Goal: Task Accomplishment & Management: Complete application form

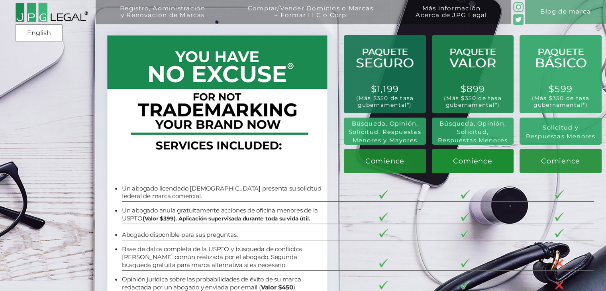
click at [460, 164] on span "Comience" at bounding box center [472, 160] width 39 height 8
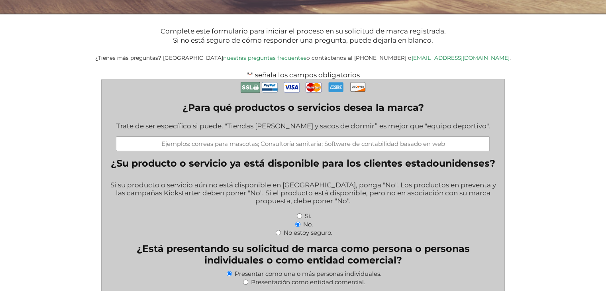
scroll to position [159, 0]
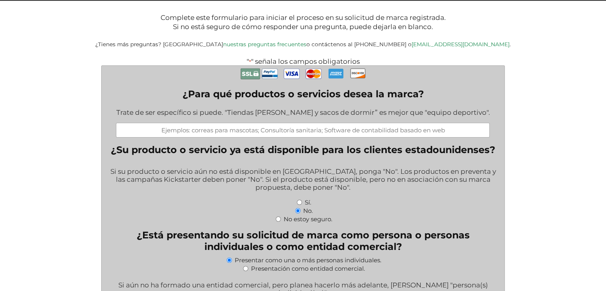
click at [361, 131] on input "¿Para qué productos o servicios desea la marca?" at bounding box center [302, 130] width 373 height 15
click at [290, 133] on input "correas para mascotas" at bounding box center [302, 130] width 373 height 15
click at [373, 133] on input "correas, arneses y collares para mascotas" at bounding box center [302, 130] width 373 height 15
click at [180, 98] on label "¿Para qué productos o servicios desea la marca?" at bounding box center [302, 94] width 373 height 12
click at [180, 123] on input "correas, arneses y collares para mascotas," at bounding box center [302, 130] width 373 height 15
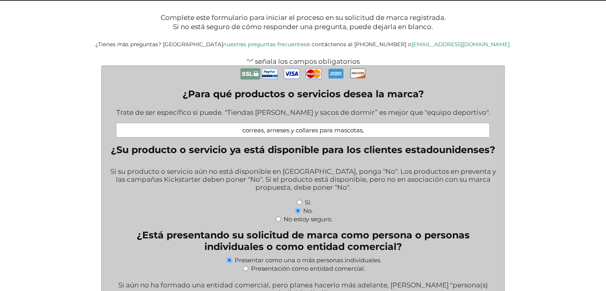
click at [182, 98] on label "¿Para qué productos o servicios desea la marca?" at bounding box center [302, 94] width 373 height 12
click at [182, 123] on input "correas, arneses y collares para mascotas," at bounding box center [302, 130] width 373 height 15
click at [252, 98] on label "¿Para qué productos o servicios desea la marca?" at bounding box center [302, 94] width 373 height 12
drag, startPoint x: 296, startPoint y: 98, endPoint x: 366, endPoint y: 96, distance: 70.1
click at [336, 97] on label "¿Para qué productos o servicios desea la marca?" at bounding box center [302, 94] width 373 height 12
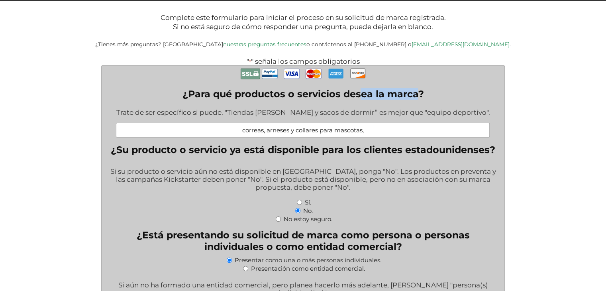
drag, startPoint x: 366, startPoint y: 96, endPoint x: 417, endPoint y: 96, distance: 51.0
click at [417, 96] on label "¿Para qué productos o servicios desea la marca?" at bounding box center [302, 94] width 373 height 12
click at [417, 123] on input "correas, arneses y collares para mascotas," at bounding box center [302, 130] width 373 height 15
click at [183, 94] on label "¿Para qué productos o servicios desea la marca?" at bounding box center [302, 94] width 373 height 12
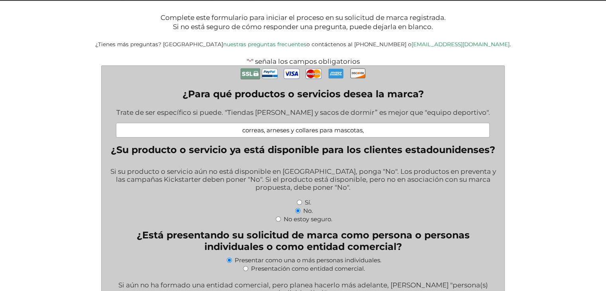
click at [183, 123] on input "correas, arneses y collares para mascotas," at bounding box center [302, 130] width 373 height 15
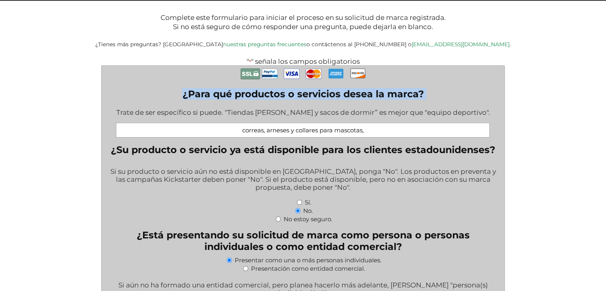
drag, startPoint x: 183, startPoint y: 94, endPoint x: 424, endPoint y: 99, distance: 241.3
click at [424, 99] on label "¿Para qué productos o servicios desea la marca?" at bounding box center [302, 94] width 373 height 12
click at [424, 123] on input "correas, arneses y collares para mascotas," at bounding box center [302, 130] width 373 height 15
copy label "¿Para qué productos o servicios desea la marca?"
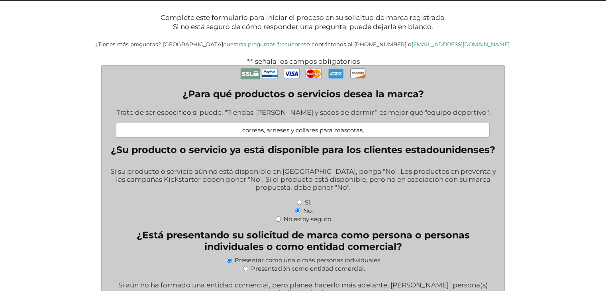
click at [273, 133] on input "correas, arneses y collares para mascotas," at bounding box center [302, 130] width 373 height 15
drag, startPoint x: 337, startPoint y: 133, endPoint x: 211, endPoint y: 136, distance: 126.3
click at [211, 136] on input "correas, arneses y collares para mascotas," at bounding box center [302, 130] width 373 height 15
paste input "Collares para mascotas; Correas para mascotas; Arneses para mascotas"
paste input "Comederos y bebederos (bowls) para mascotas"
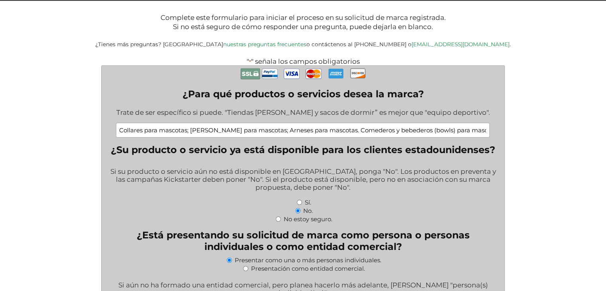
scroll to position [0, 2]
click at [336, 133] on input "Collares para mascotas; Correas para mascotas; Arneses para mascotas. Comederos…" at bounding box center [302, 130] width 373 height 15
click at [338, 133] on input "Collares para mascotas; Correas para mascotas; Arneses para mascotas. Comederos…" at bounding box center [302, 130] width 373 height 15
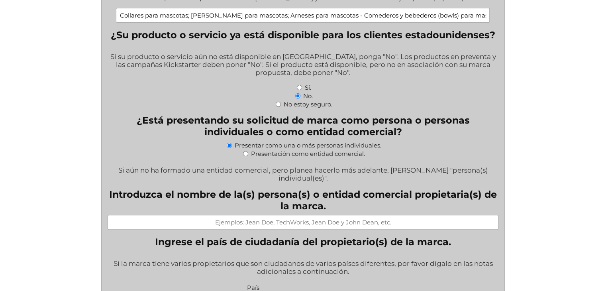
scroll to position [279, 0]
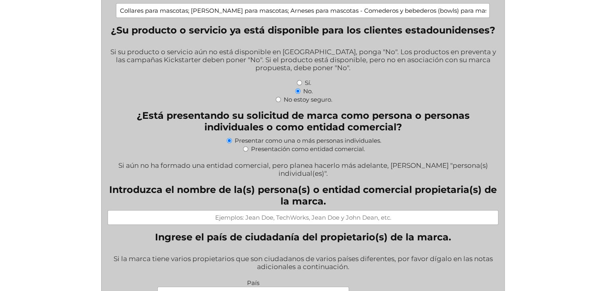
type input "Collares para mascotas; Correas para mascotas; Arneses para mascotas - Comedero…"
click at [244, 151] on input "Presentación como entidad comercial." at bounding box center [245, 148] width 5 height 5
radio input "true"
select select
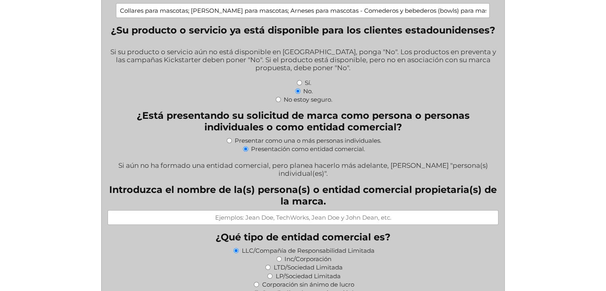
scroll to position [319, 0]
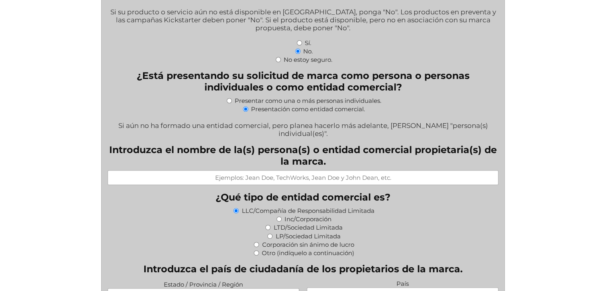
click at [333, 174] on input "Introduzca el nombre de la(s) persona(s) o entidad comercial propietaria(s) de …" at bounding box center [303, 177] width 391 height 15
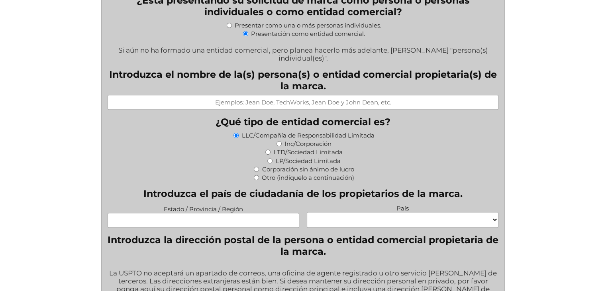
scroll to position [398, 0]
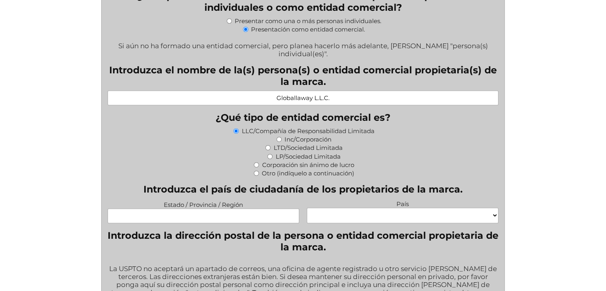
drag, startPoint x: 312, startPoint y: 94, endPoint x: 278, endPoint y: 99, distance: 34.2
click at [278, 99] on input "Globallaway L.L.C." at bounding box center [303, 97] width 391 height 15
type input "Globallaway L.L.C."
click at [237, 213] on input "Estado / Provincia / Región" at bounding box center [204, 215] width 192 height 15
type input "Argentina"
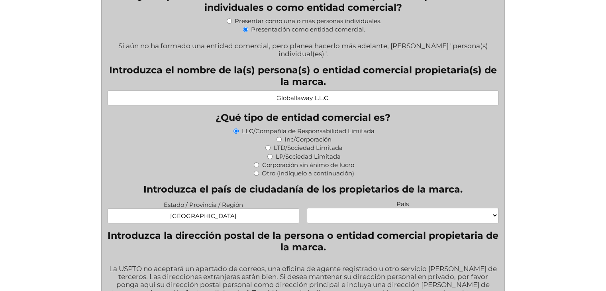
drag, startPoint x: 395, startPoint y: 218, endPoint x: 396, endPoint y: 214, distance: 4.5
click at [395, 218] on select "Cabo Verde Congo Chequia Eswatini Isla Heard e Islas McDonald Corea, República …" at bounding box center [403, 215] width 192 height 16
select select "Argentina"
click at [307, 207] on select "Cabo Verde Congo Chequia Eswatini Isla Heard e Islas McDonald Corea, República …" at bounding box center [403, 215] width 192 height 16
click at [230, 215] on input "Argentina" at bounding box center [204, 215] width 192 height 15
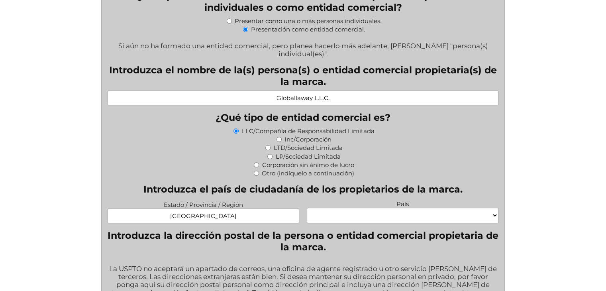
drag, startPoint x: 228, startPoint y: 215, endPoint x: 191, endPoint y: 215, distance: 37.0
click at [191, 215] on input "Argentina" at bounding box center [204, 215] width 192 height 15
click at [226, 211] on input "Argentina" at bounding box center [204, 215] width 192 height 15
drag, startPoint x: 226, startPoint y: 211, endPoint x: 214, endPoint y: 211, distance: 12.0
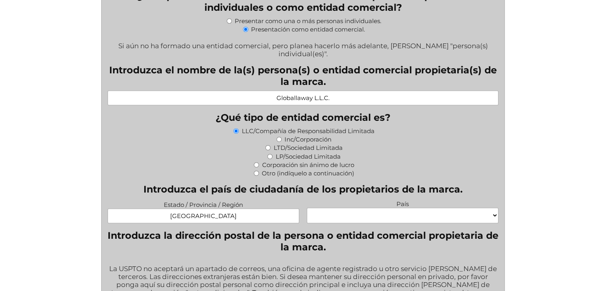
click at [218, 211] on input "Argentina" at bounding box center [204, 215] width 192 height 15
type input "Buenos Aires"
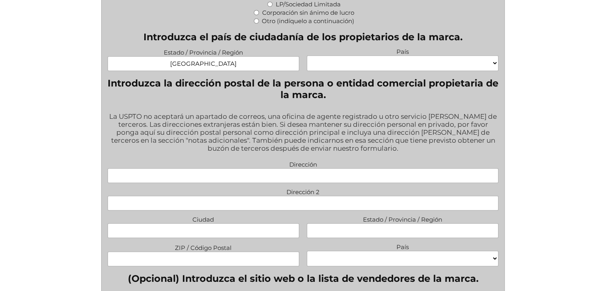
scroll to position [597, 0]
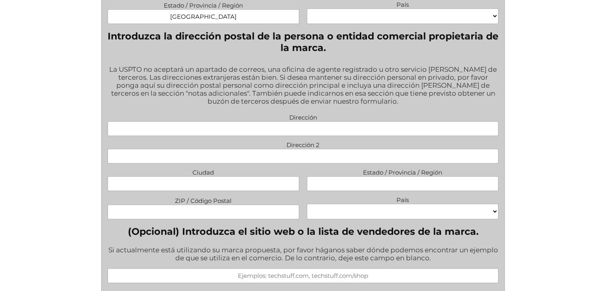
click at [309, 124] on input "Dirección" at bounding box center [303, 128] width 391 height 15
click at [198, 95] on div "La USPTO no aceptará un apartado de correos, una oficina de agente registrado u…" at bounding box center [303, 85] width 391 height 51
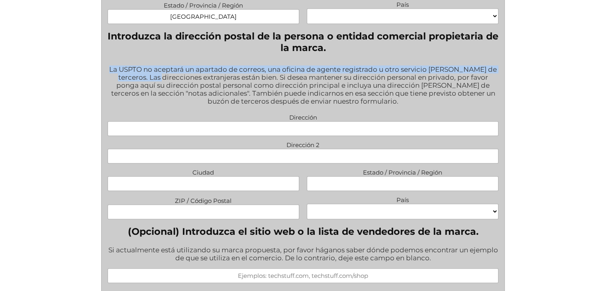
drag, startPoint x: 119, startPoint y: 61, endPoint x: 256, endPoint y: 76, distance: 137.5
click at [187, 73] on div "La USPTO no aceptará un apartado de correos, una oficina de agente registrado u…" at bounding box center [303, 85] width 391 height 51
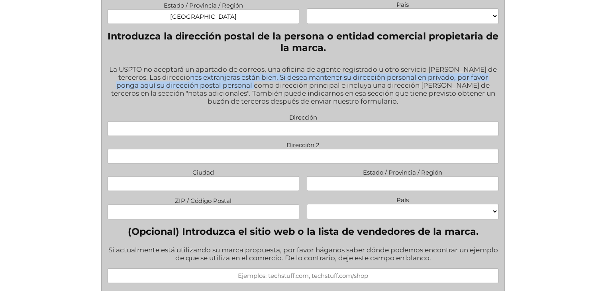
drag, startPoint x: 256, startPoint y: 76, endPoint x: 339, endPoint y: 86, distance: 83.3
click at [276, 78] on div "La USPTO no aceptará un apartado de correos, una oficina de agente registrado u…" at bounding box center [303, 85] width 391 height 51
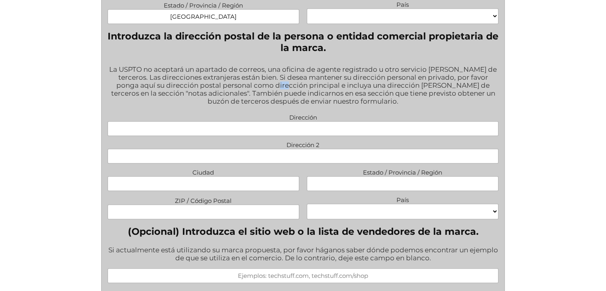
click at [302, 80] on div "La USPTO no aceptará un apartado de correos, una oficina de agente registrado u…" at bounding box center [303, 85] width 391 height 51
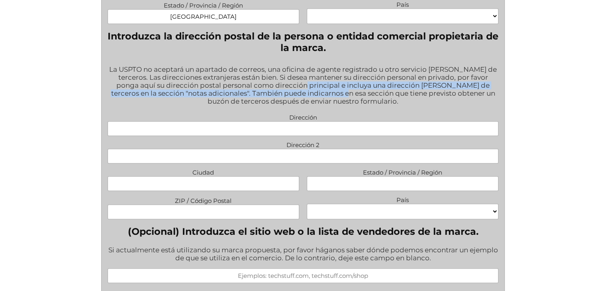
drag, startPoint x: 339, startPoint y: 86, endPoint x: 345, endPoint y: 86, distance: 6.0
click at [345, 86] on div "La USPTO no aceptará un apartado de correos, una oficina de agente registrado u…" at bounding box center [303, 85] width 391 height 51
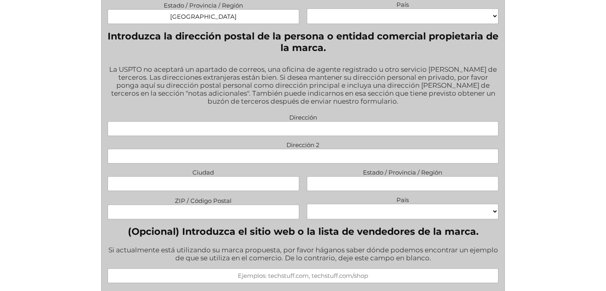
click at [108, 60] on div "La USPTO no aceptará un apartado de correos, una oficina de agente registrado u…" at bounding box center [303, 85] width 391 height 51
click at [295, 125] on input "Dirección" at bounding box center [303, 128] width 391 height 15
type input "45 Ne 45 Street"
type input "Miami"
type input "Florida"
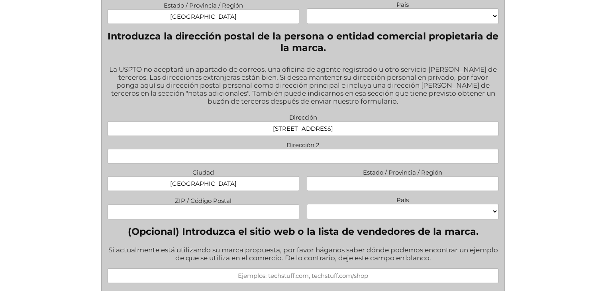
type input "33137"
click at [424, 206] on select "Cabo Verde Congo Chequia Eswatini Isla Heard e Islas McDonald Corea, República …" at bounding box center [403, 211] width 192 height 16
select select "Estados Unidos"
click at [307, 203] on select "Cabo Verde Congo Chequia Eswatini Isla Heard e Islas McDonald Corea, República …" at bounding box center [403, 211] width 192 height 16
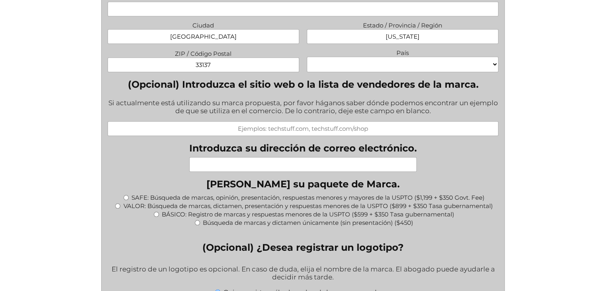
scroll to position [756, 0]
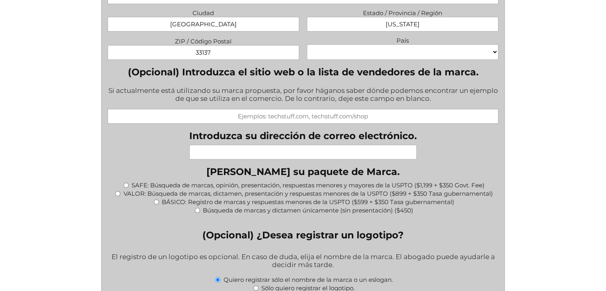
click at [319, 149] on input "Introduzca su dirección de correo electrónico." at bounding box center [302, 152] width 227 height 15
type input "facundo.bataller@gmail.com"
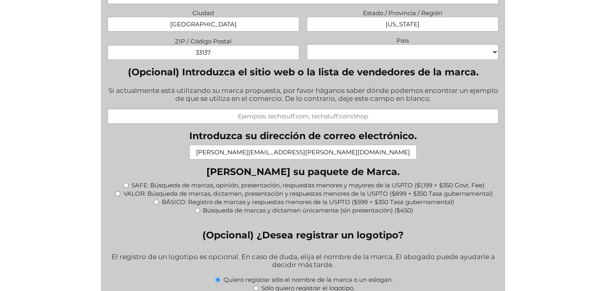
type input "DearWells"
click at [287, 147] on input "facundo.bataller@gmail.com" at bounding box center [302, 152] width 227 height 15
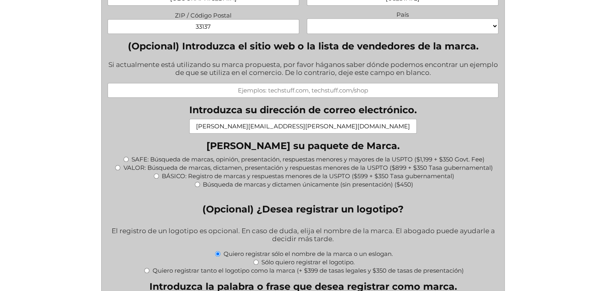
scroll to position [796, 0]
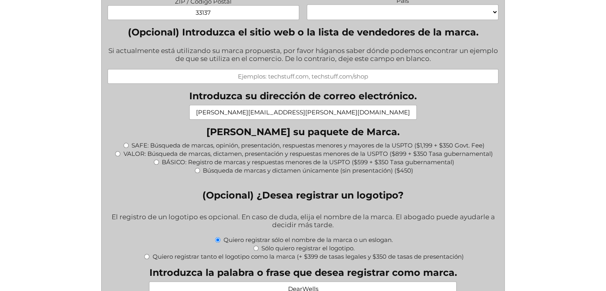
type input "facundo.r.bataller@gmail.com"
click at [116, 151] on input "VALOR: Búsqueda de marcas, dictamen, presentación y respuestas menores de la US…" at bounding box center [117, 153] width 5 height 5
radio input "true"
type input "$1,249.00"
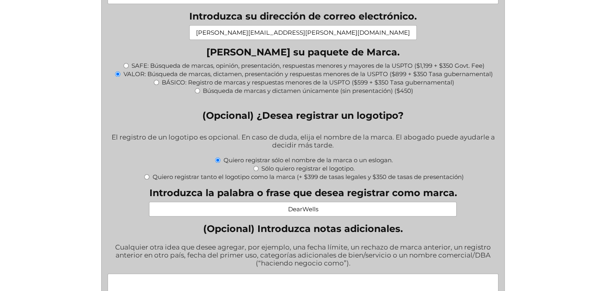
scroll to position [916, 0]
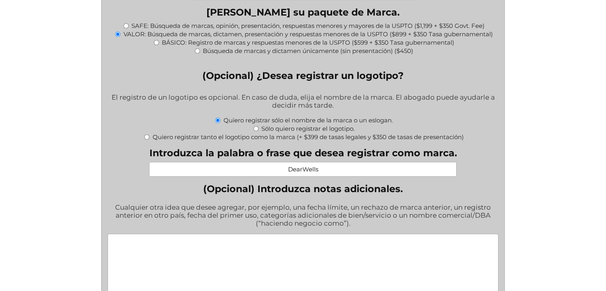
click at [303, 164] on input "DearWells" at bounding box center [302, 169] width 307 height 15
click at [328, 166] on input "DearWells" at bounding box center [302, 169] width 307 height 15
click at [350, 165] on input "DearWells" at bounding box center [302, 169] width 307 height 15
click at [89, 134] on div "" * " señala los campos obligatorios Teléfono Este campo es un campo de validac…" at bounding box center [303, 75] width 448 height 1548
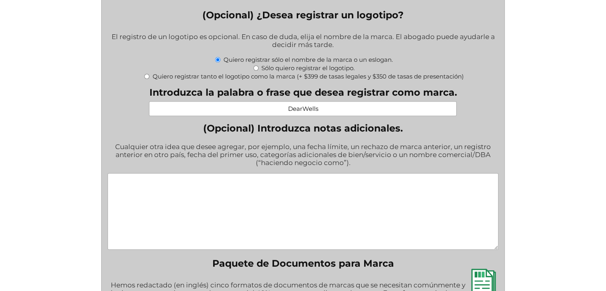
scroll to position [995, 0]
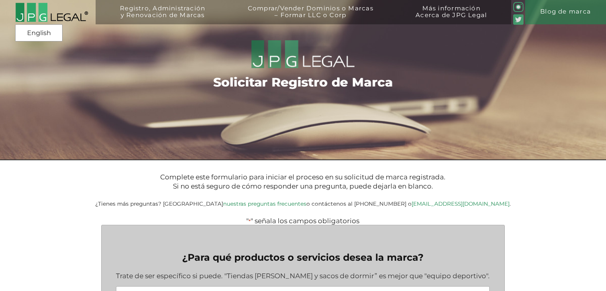
select select "Argentina"
select select "Estados Unidos"
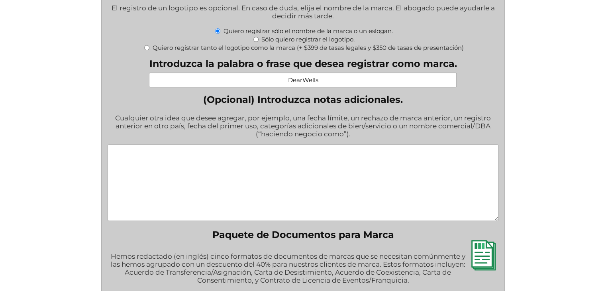
scroll to position [1032, 0]
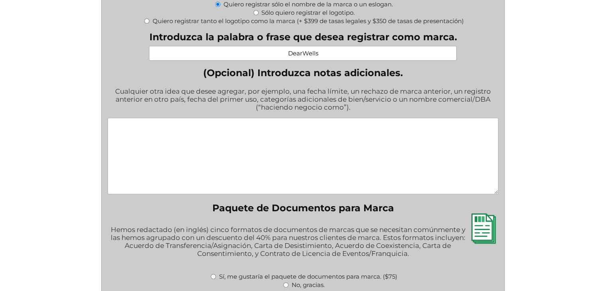
click at [240, 147] on textarea "(Opcional) Introduzca notas adicionales." at bounding box center [303, 155] width 391 height 76
paste textarea "Presentar nueva solicitud ITU (1(b)). Titular: [Nombre de tu LLC en Florida]. I…"
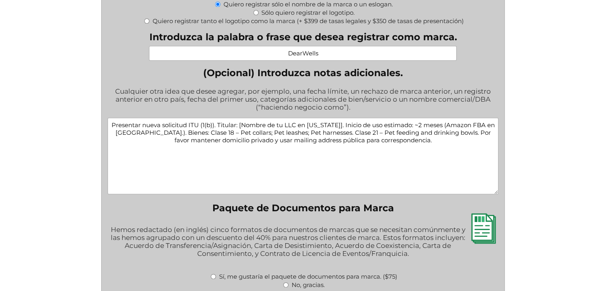
drag, startPoint x: 333, startPoint y: 120, endPoint x: 111, endPoint y: 120, distance: 221.8
click at [111, 120] on textarea "Presentar nueva solicitud ITU (1(b)). Titular: [Nombre de tu LLC en Florida]. I…" at bounding box center [303, 155] width 391 height 76
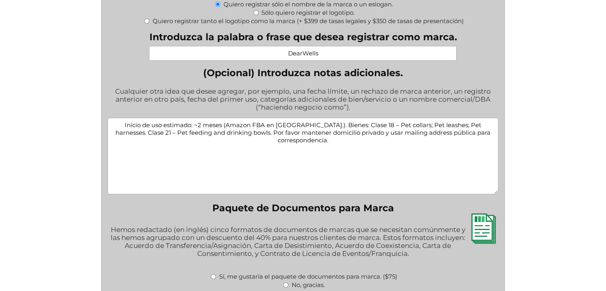
click at [190, 121] on textarea "Inicio de uso estimado: ~2 meses (Amazon FBA en EE. UU.). Bienes: Clase 18 – Pe…" at bounding box center [303, 155] width 391 height 76
drag, startPoint x: 322, startPoint y: 131, endPoint x: 479, endPoint y: 133, distance: 157.7
click at [479, 133] on textarea "Inicio de uso estimado: 2 meses (Amazon FBA en EE. UU.). Bienes: Clase 18 – Pet…" at bounding box center [303, 155] width 391 height 76
drag, startPoint x: 315, startPoint y: 128, endPoint x: 291, endPoint y: 129, distance: 23.9
click at [290, 129] on textarea "Inicio de uso estimado: 2 meses (Amazon FBA en EE. UU.). Bienes: Clase 18 – Pet…" at bounding box center [303, 155] width 391 height 76
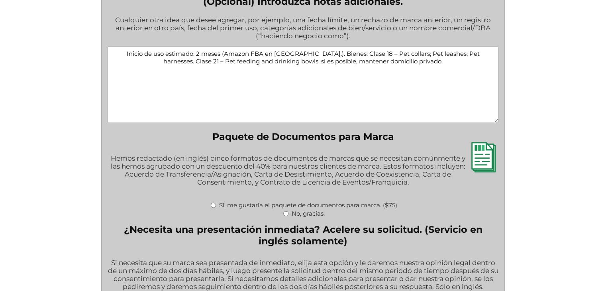
scroll to position [1111, 0]
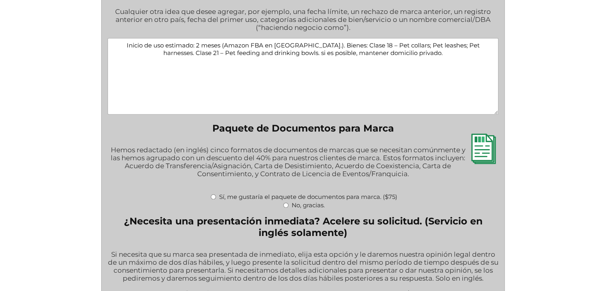
type textarea "Inicio de uso estimado: 2 meses (Amazon FBA en EE. UU.). Bienes: Clase 18 – Pet…"
click at [286, 203] on input "No, gracias." at bounding box center [285, 204] width 5 height 5
radio input "true"
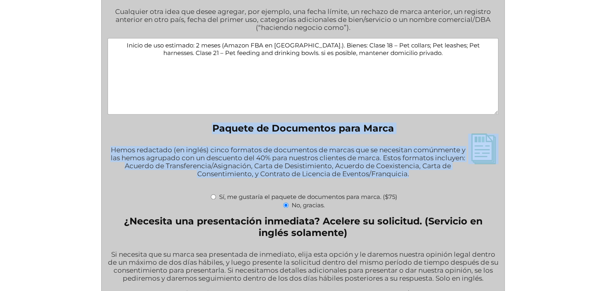
drag, startPoint x: 214, startPoint y: 122, endPoint x: 438, endPoint y: 174, distance: 229.7
click at [438, 174] on fieldset "Paquete de Documentos para Marca Hemos redactado (en inglés) cinco formatos de …" at bounding box center [303, 165] width 391 height 86
copy fieldset "Paquete de Documentos para Marca Hemos redactado (en inglés) cinco formatos de …"
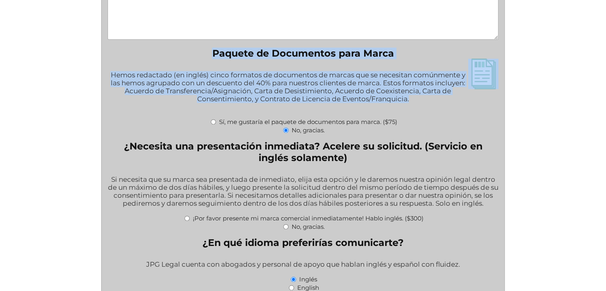
scroll to position [1191, 0]
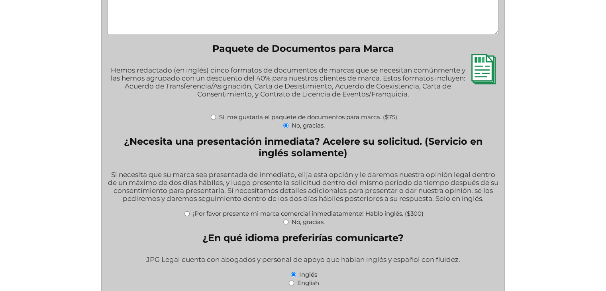
click at [159, 117] on div "Sí, me gustaría el paquete de documentos para marca. ($75)" at bounding box center [303, 116] width 391 height 8
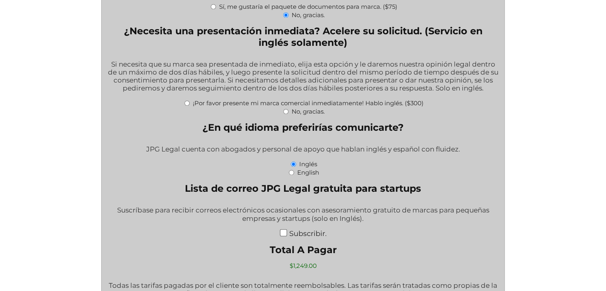
scroll to position [1310, 0]
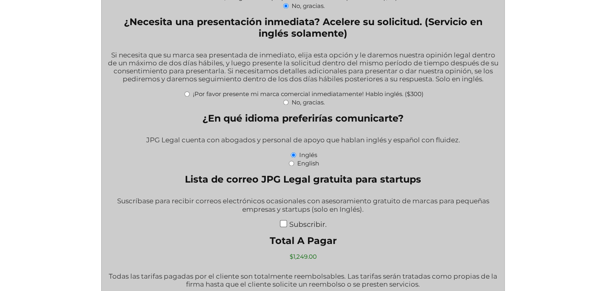
click at [285, 101] on input "No, gracias." at bounding box center [285, 102] width 5 height 5
radio input "true"
drag, startPoint x: 485, startPoint y: 125, endPoint x: 492, endPoint y: 88, distance: 38.6
click at [492, 88] on div "Si necesita que su marca sea presentada de inmediato, elija esta opción y le da…" at bounding box center [303, 67] width 391 height 43
click at [291, 165] on input "English" at bounding box center [291, 162] width 5 height 5
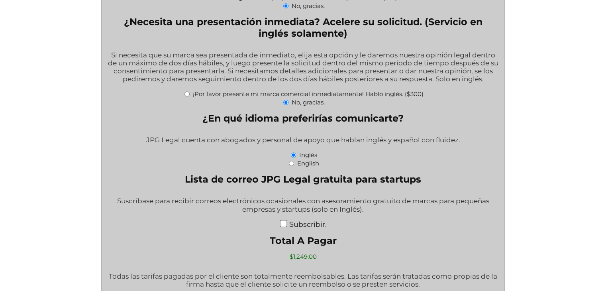
radio input "true"
click at [294, 156] on input "Inglés" at bounding box center [293, 154] width 5 height 5
radio input "true"
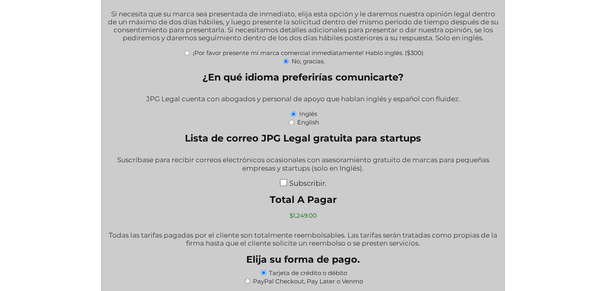
scroll to position [1350, 0]
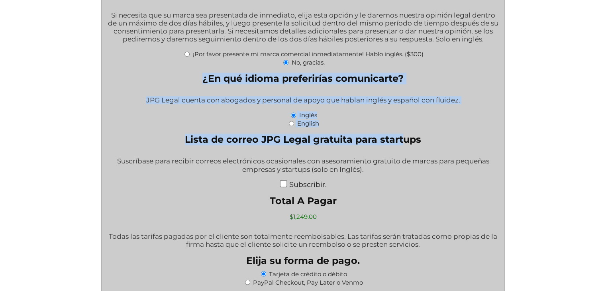
drag, startPoint x: 132, startPoint y: 74, endPoint x: 405, endPoint y: 132, distance: 278.6
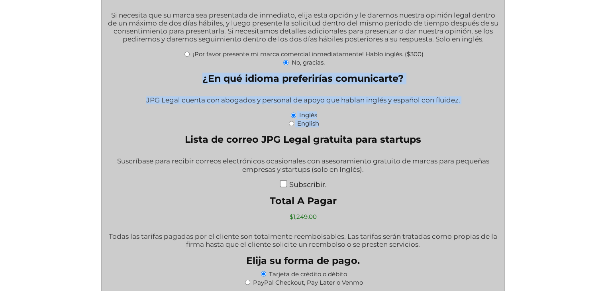
drag, startPoint x: 175, startPoint y: 74, endPoint x: 379, endPoint y: 123, distance: 210.0
click at [379, 123] on fieldset "¿En qué idioma preferirías comunicarte? JPG Legal cuenta con abogados y persona…" at bounding box center [303, 99] width 391 height 55
copy fieldset "¿En qué idioma preferirías comunicarte? JPG Legal cuenta con abogados y persona…"
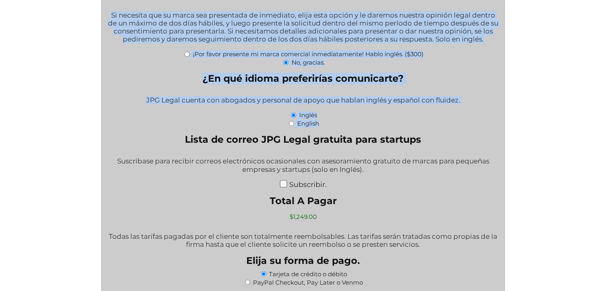
drag, startPoint x: 358, startPoint y: 117, endPoint x: 276, endPoint y: -35, distance: 172.1
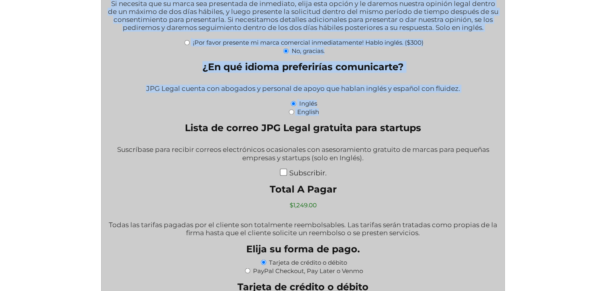
scroll to position [1481, 0]
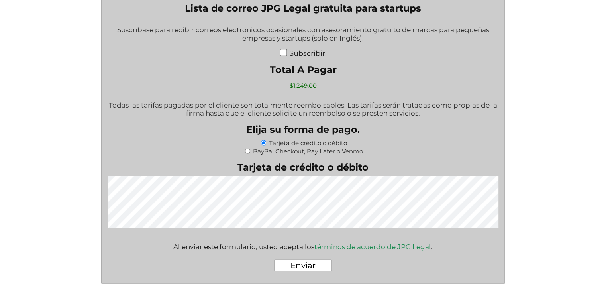
click at [192, 57] on div "Subscribir." at bounding box center [303, 52] width 391 height 9
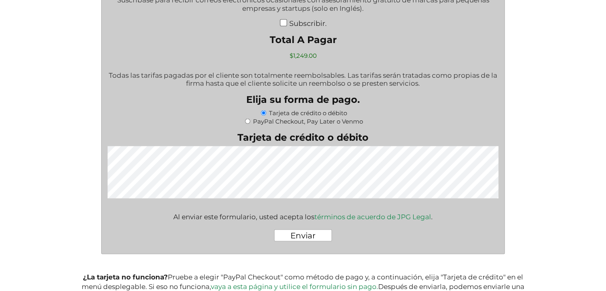
scroll to position [1521, 0]
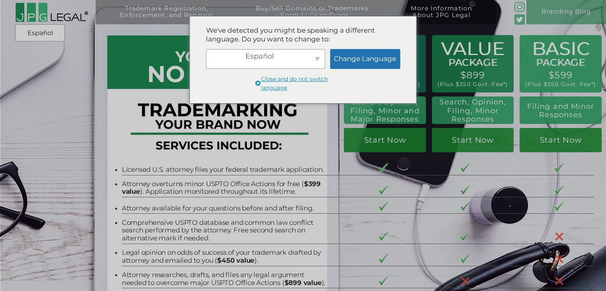
click at [293, 59] on div "Español" at bounding box center [265, 59] width 119 height 20
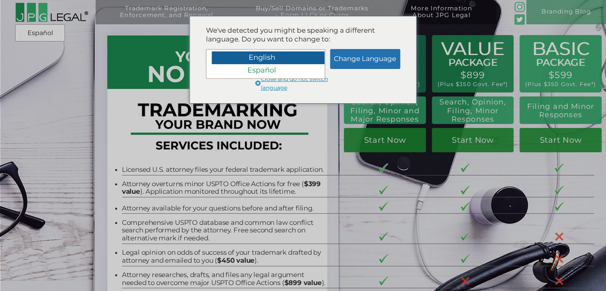
click at [275, 59] on div "English" at bounding box center [268, 57] width 113 height 13
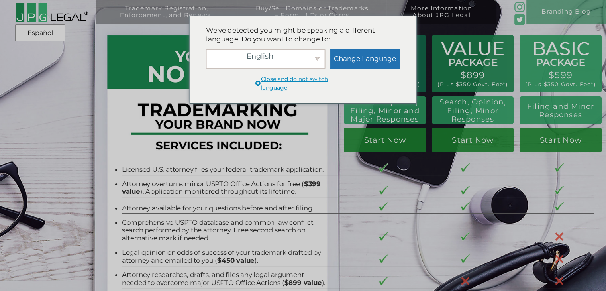
click at [305, 59] on div "English" at bounding box center [265, 59] width 119 height 20
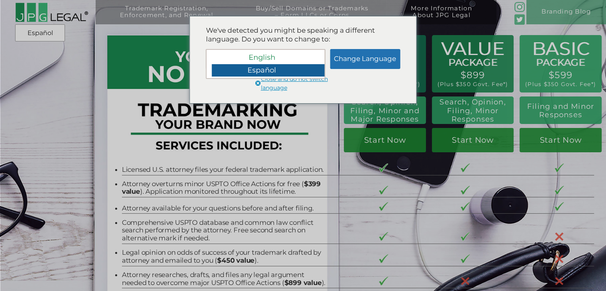
click at [262, 73] on div "Español" at bounding box center [268, 70] width 113 height 13
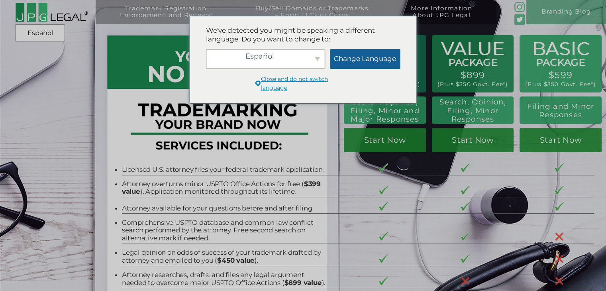
click at [356, 61] on link "Change Language" at bounding box center [365, 59] width 70 height 20
